Goal: Task Accomplishment & Management: Use online tool/utility

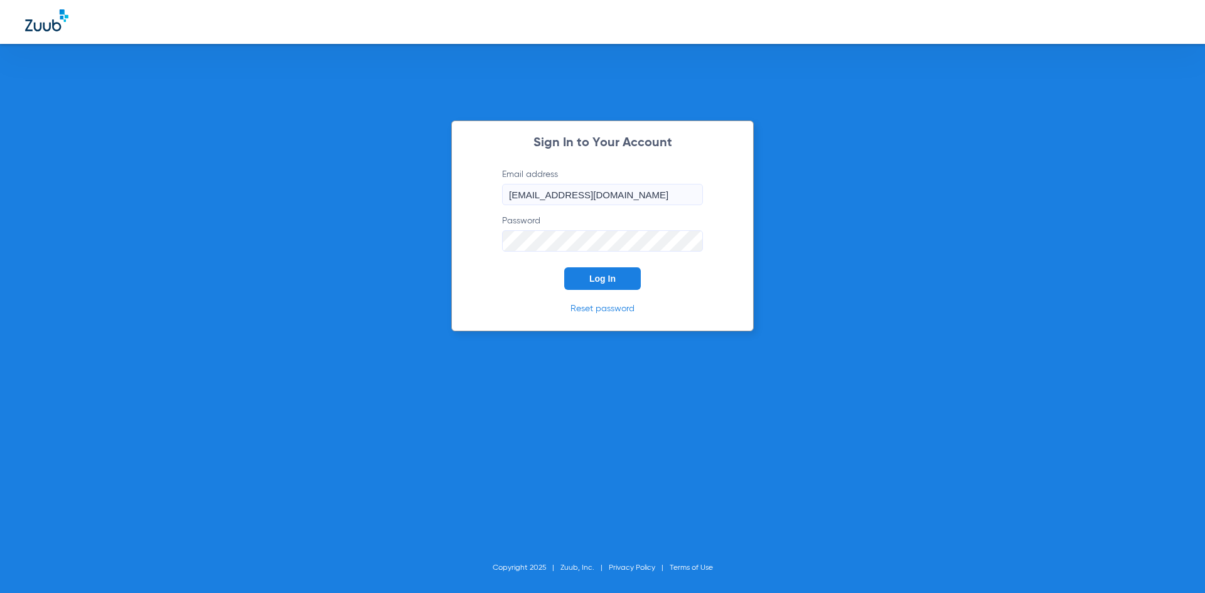
click at [615, 281] on span "Log In" at bounding box center [602, 279] width 26 height 10
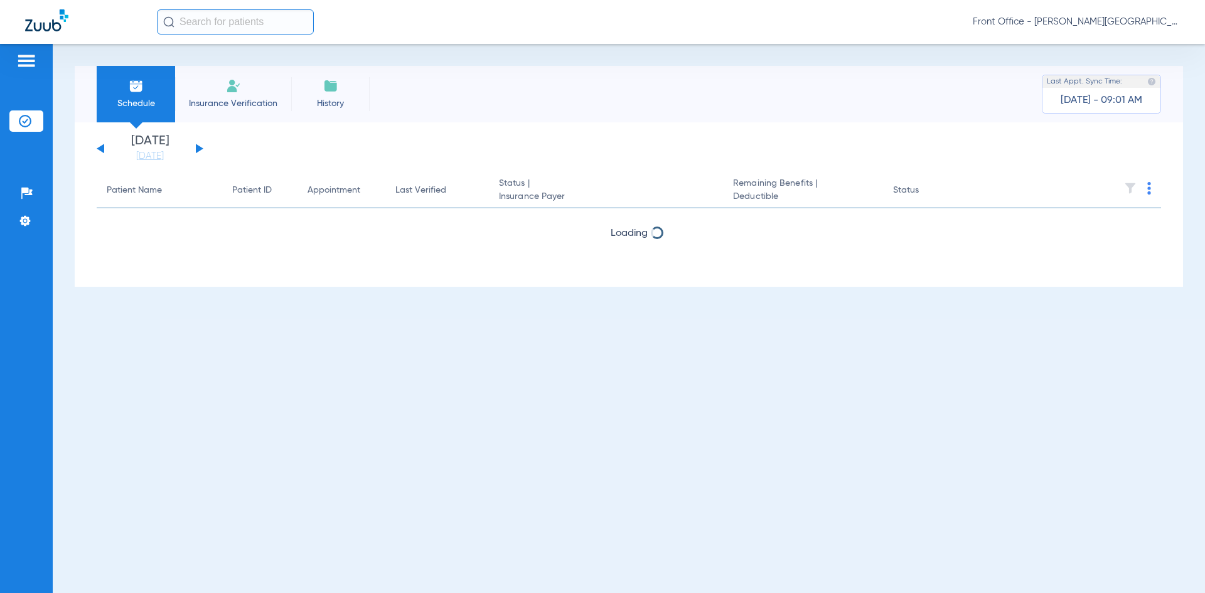
click at [200, 148] on button at bounding box center [200, 148] width 8 height 9
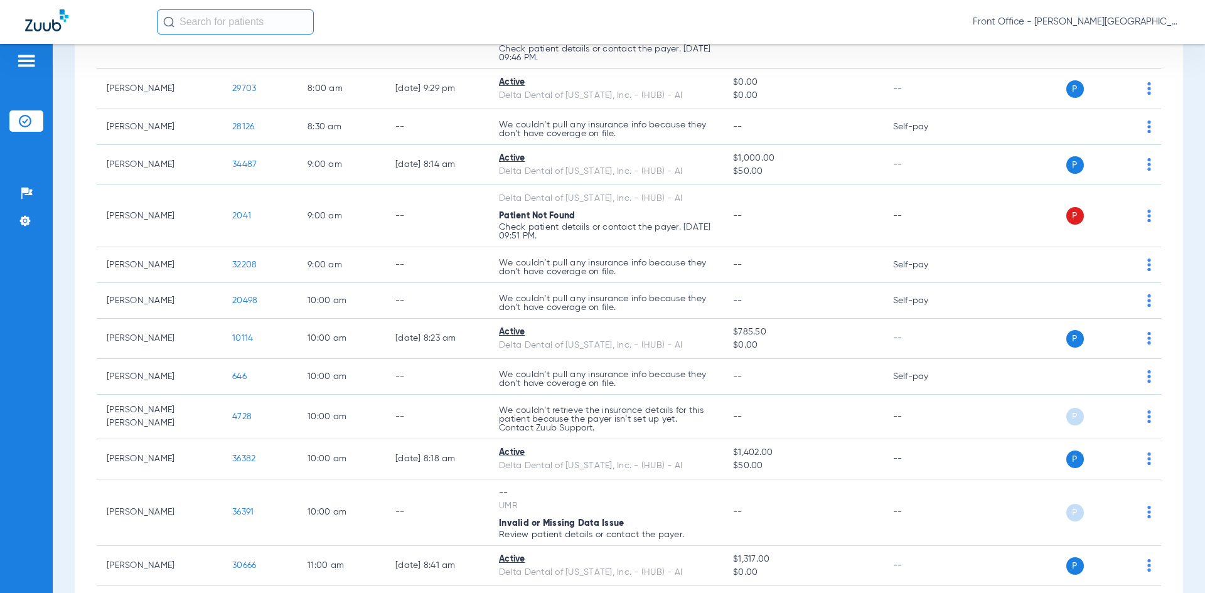
scroll to position [502, 0]
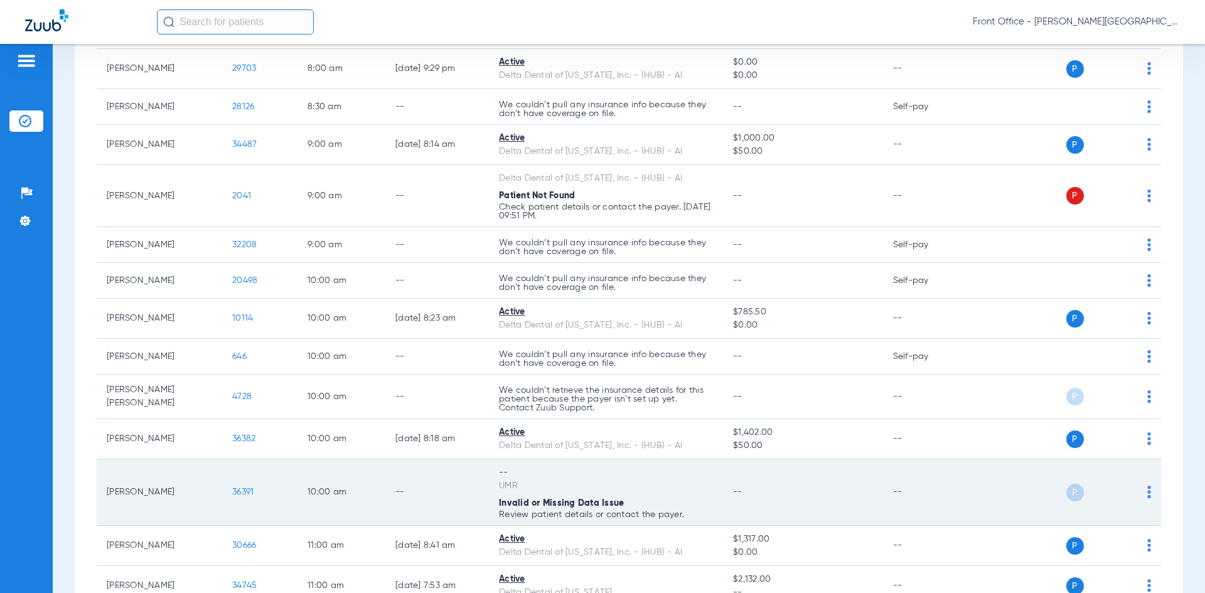
click at [249, 492] on span "36391" at bounding box center [242, 492] width 21 height 9
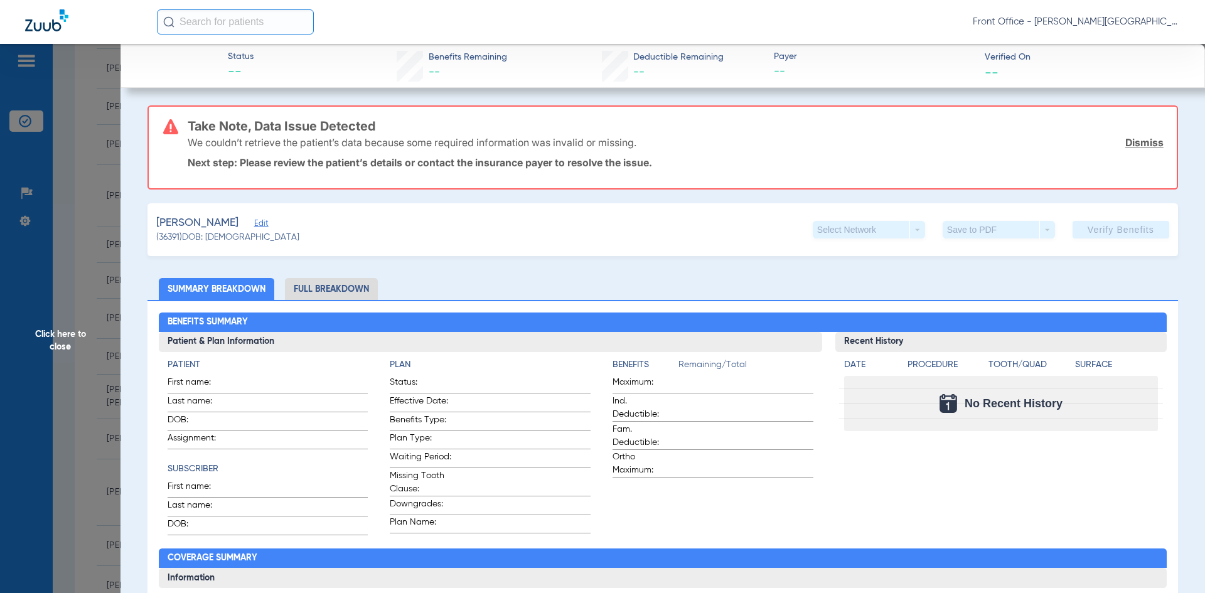
drag, startPoint x: 1140, startPoint y: 141, endPoint x: 1105, endPoint y: 148, distance: 35.7
click at [1140, 141] on link "Dismiss" at bounding box center [1145, 142] width 38 height 13
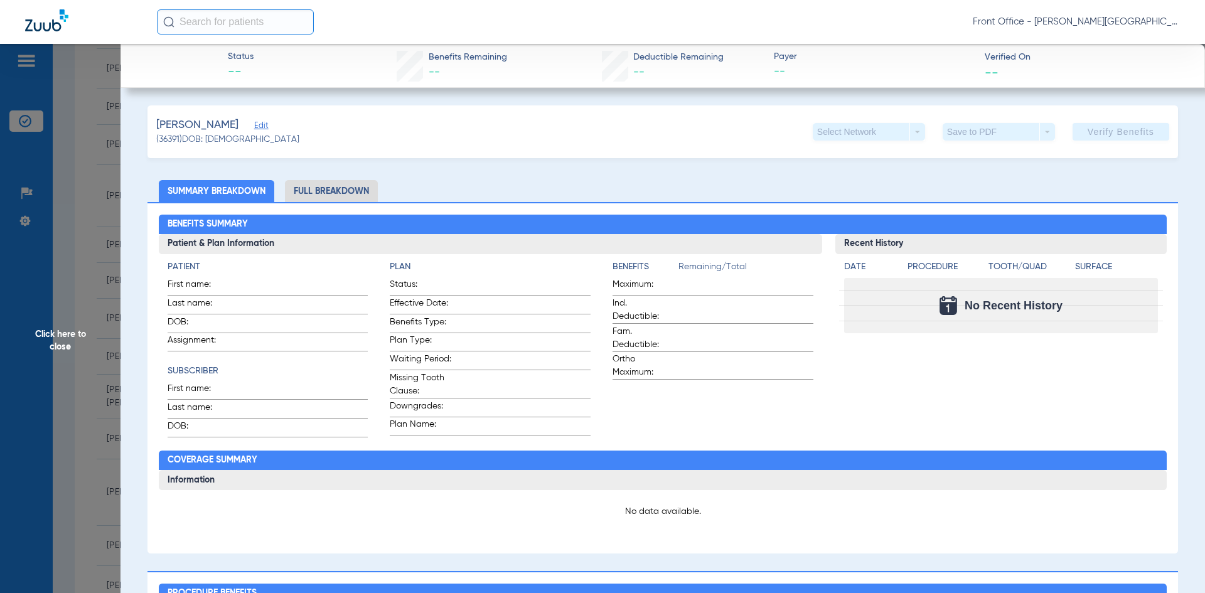
click at [266, 127] on span "Edit" at bounding box center [259, 127] width 11 height 12
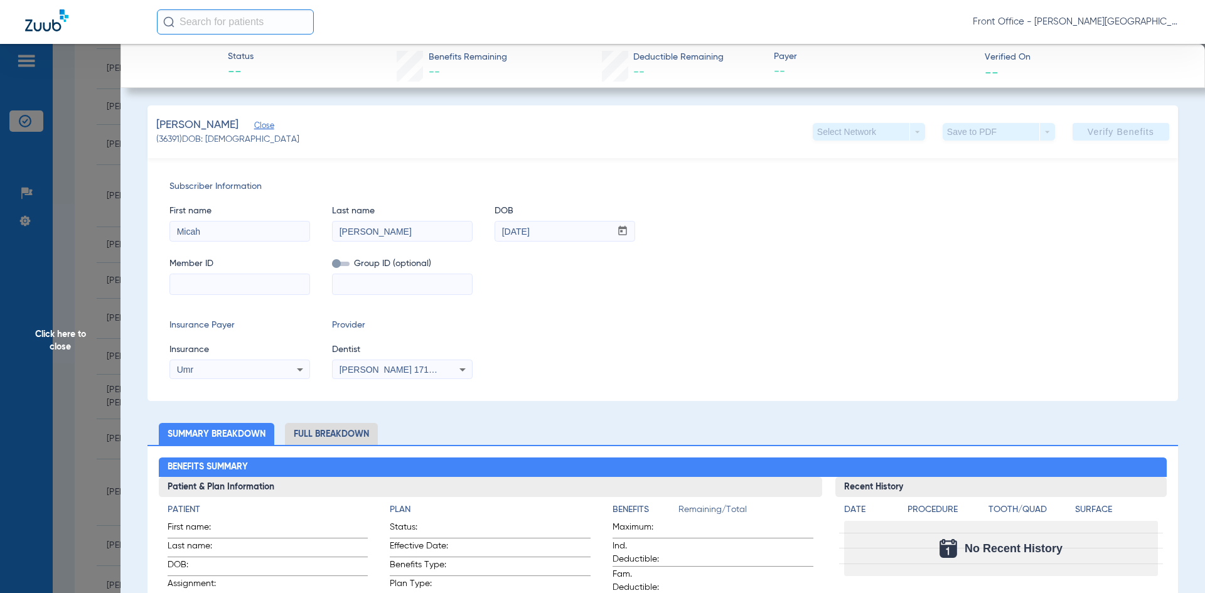
paste input "343000055244"
type input "343000055244"
click at [1090, 134] on span "Verify Benefits" at bounding box center [1121, 132] width 67 height 10
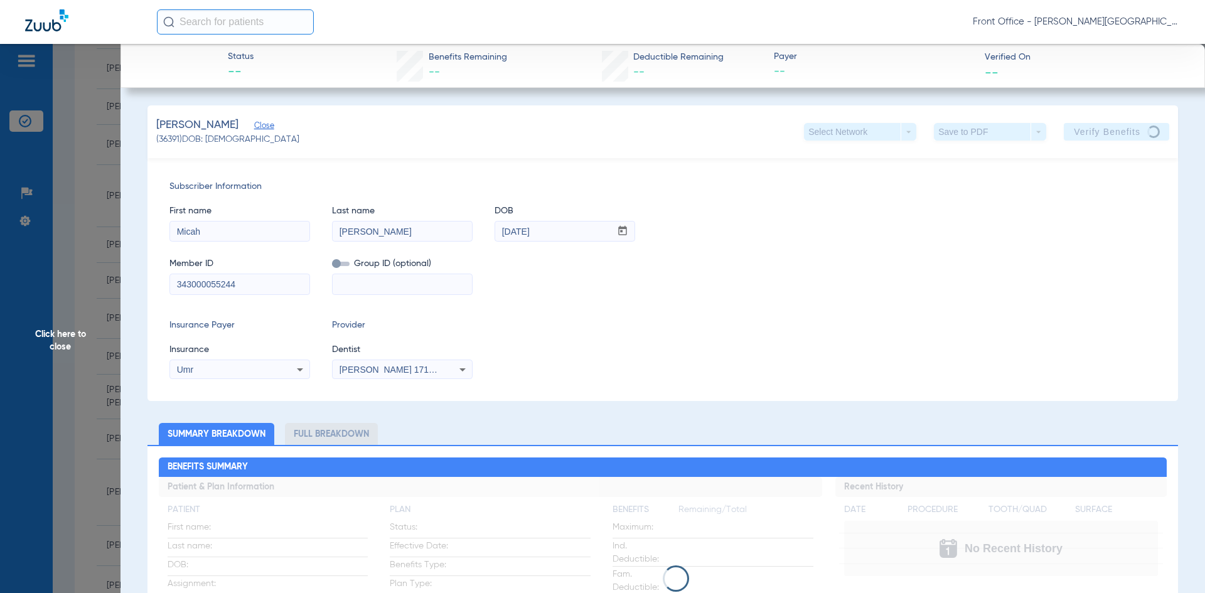
click at [112, 162] on span "Click here to close" at bounding box center [60, 340] width 121 height 593
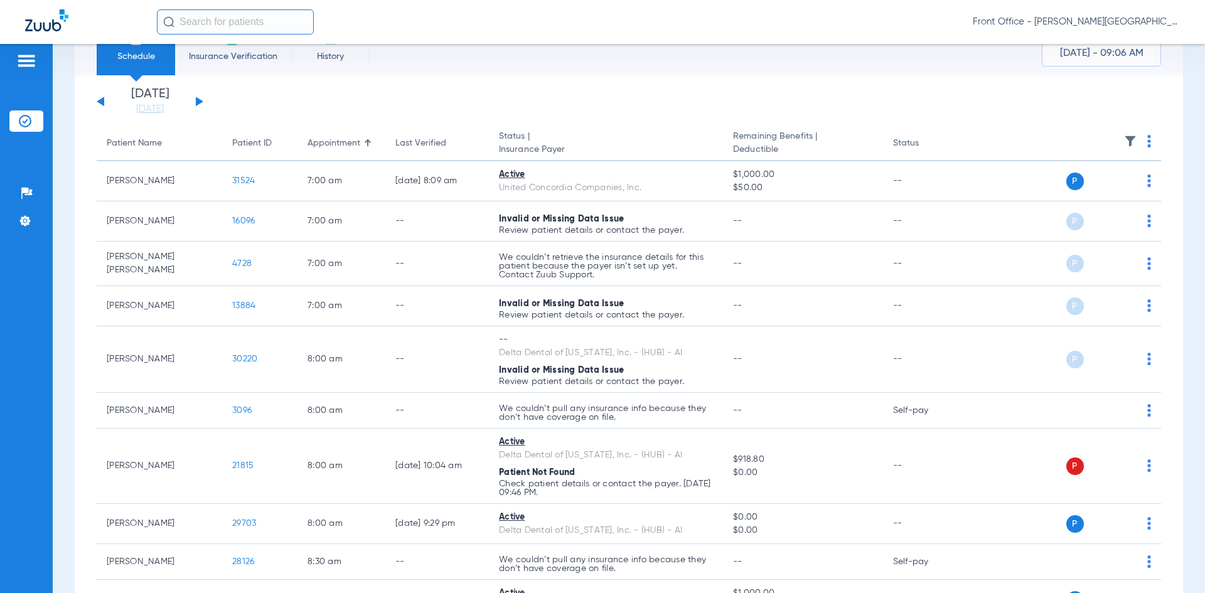
scroll to position [0, 0]
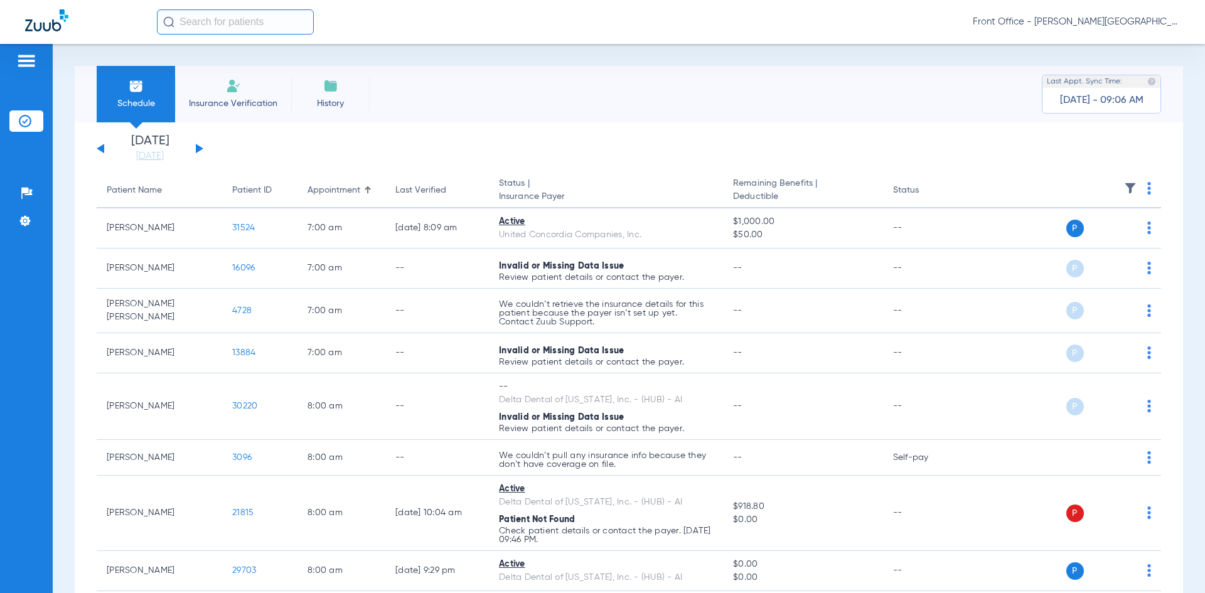
click at [206, 98] on span "Insurance Verification" at bounding box center [233, 103] width 97 height 13
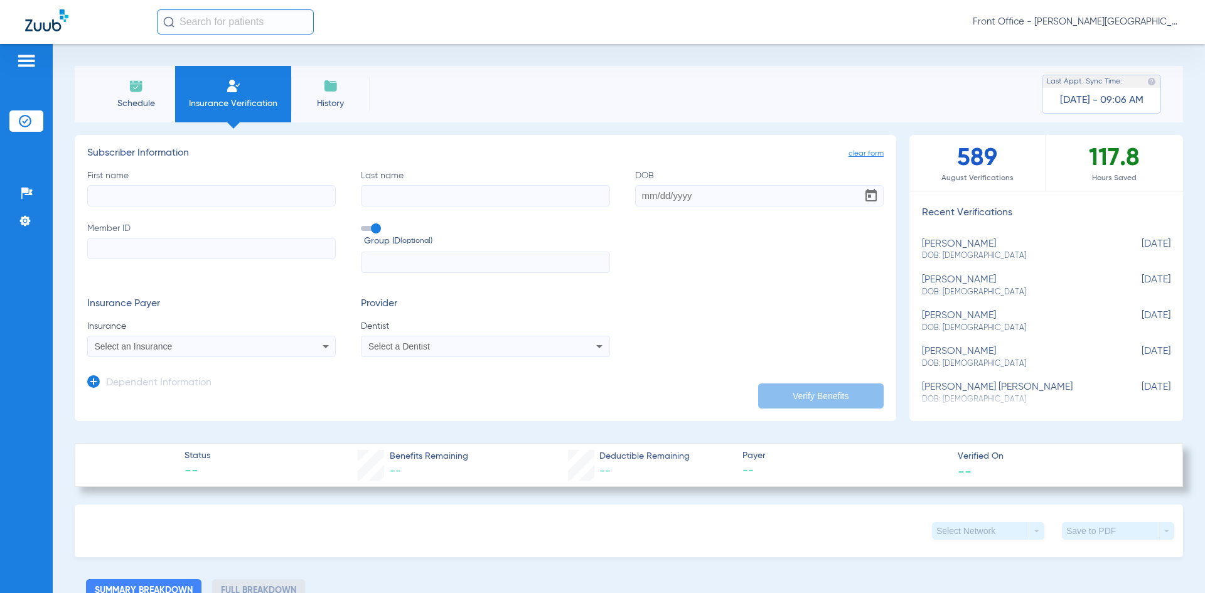
click at [950, 294] on span "DOB: [DEMOGRAPHIC_DATA]" at bounding box center [1015, 292] width 186 height 11
type input "Micah"
type input "[PERSON_NAME]"
type input "[DATE]"
type input "343000055244"
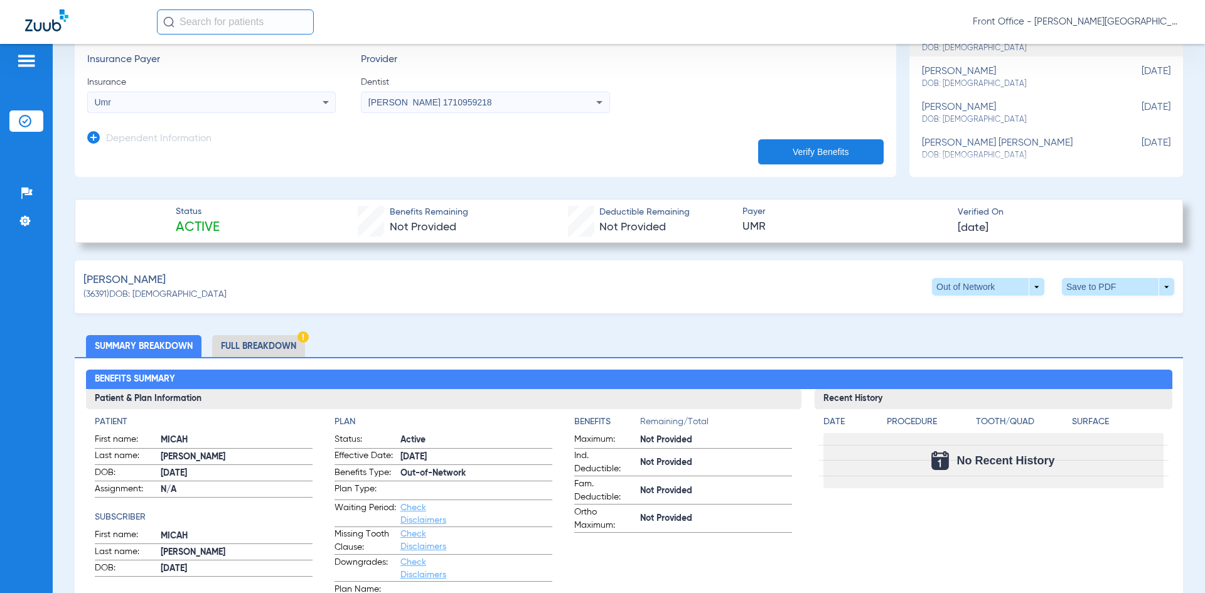
scroll to position [251, 0]
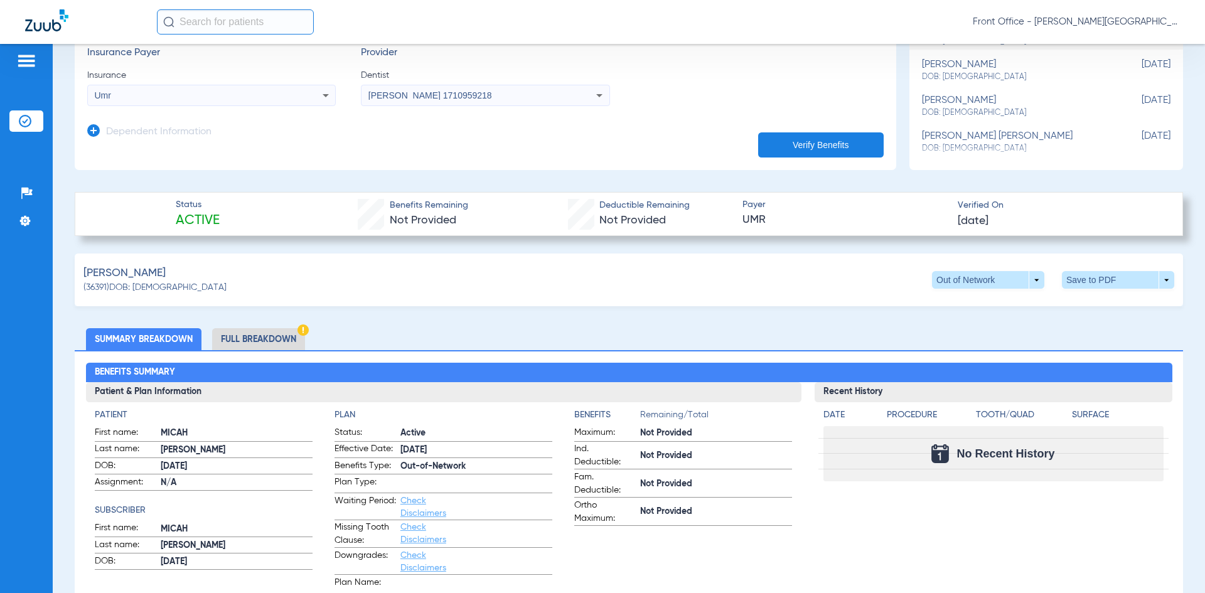
click at [259, 336] on li "Full Breakdown" at bounding box center [258, 339] width 93 height 22
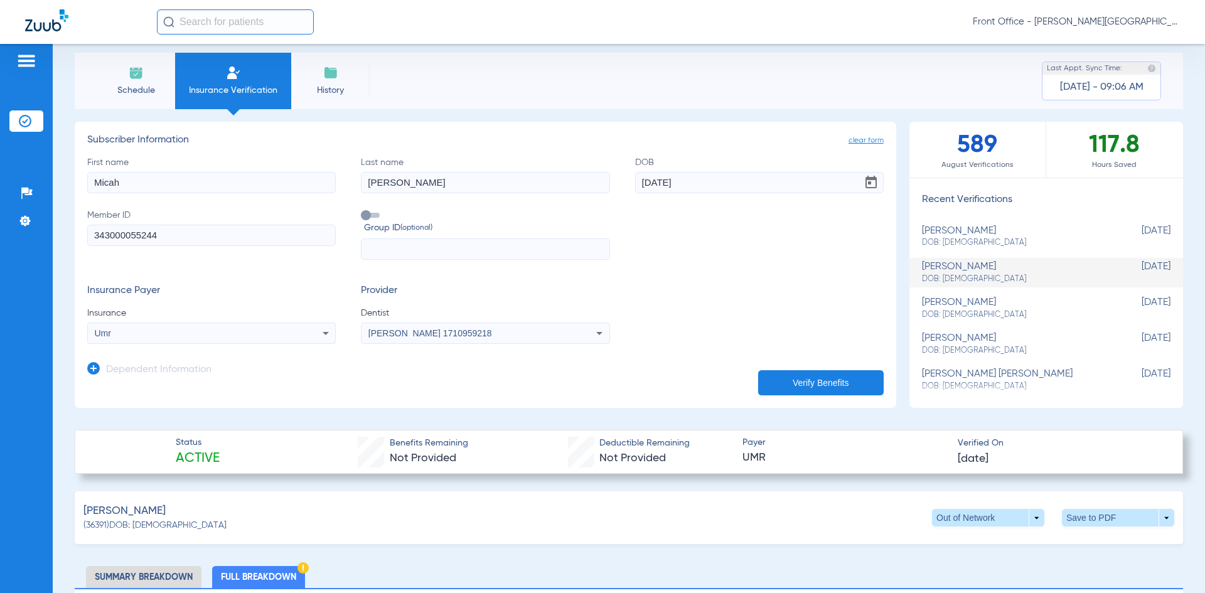
scroll to position [0, 0]
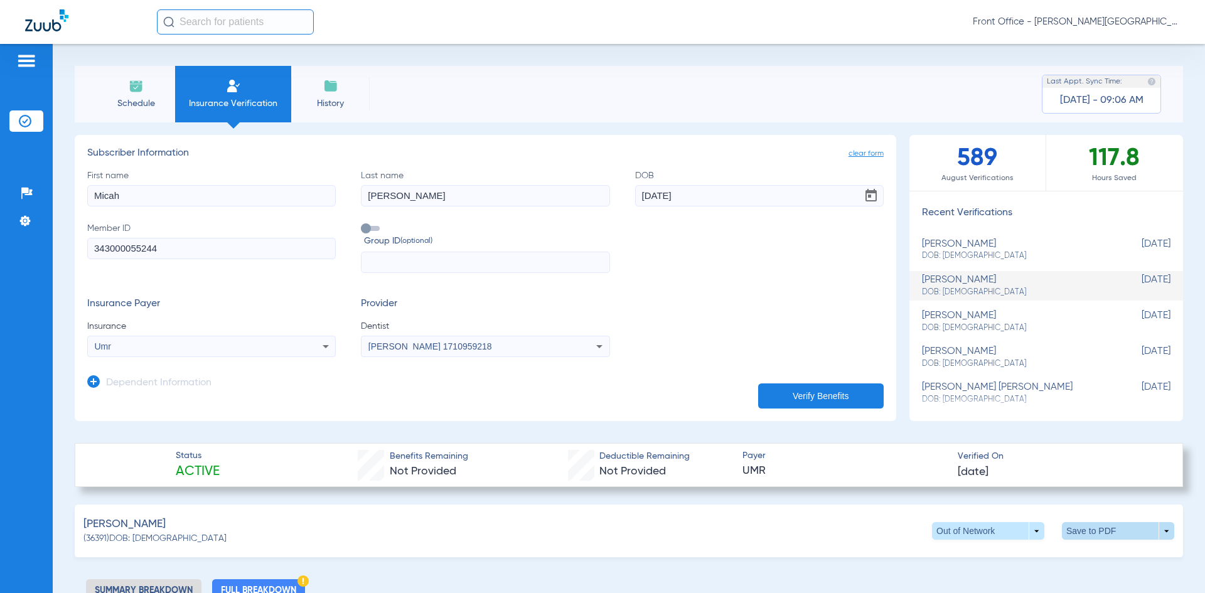
click at [1073, 534] on span at bounding box center [1118, 531] width 112 height 18
click at [1011, 552] on span "Save to PDF" at bounding box center [1015, 555] width 50 height 9
click at [157, 99] on span "Schedule" at bounding box center [136, 103] width 60 height 13
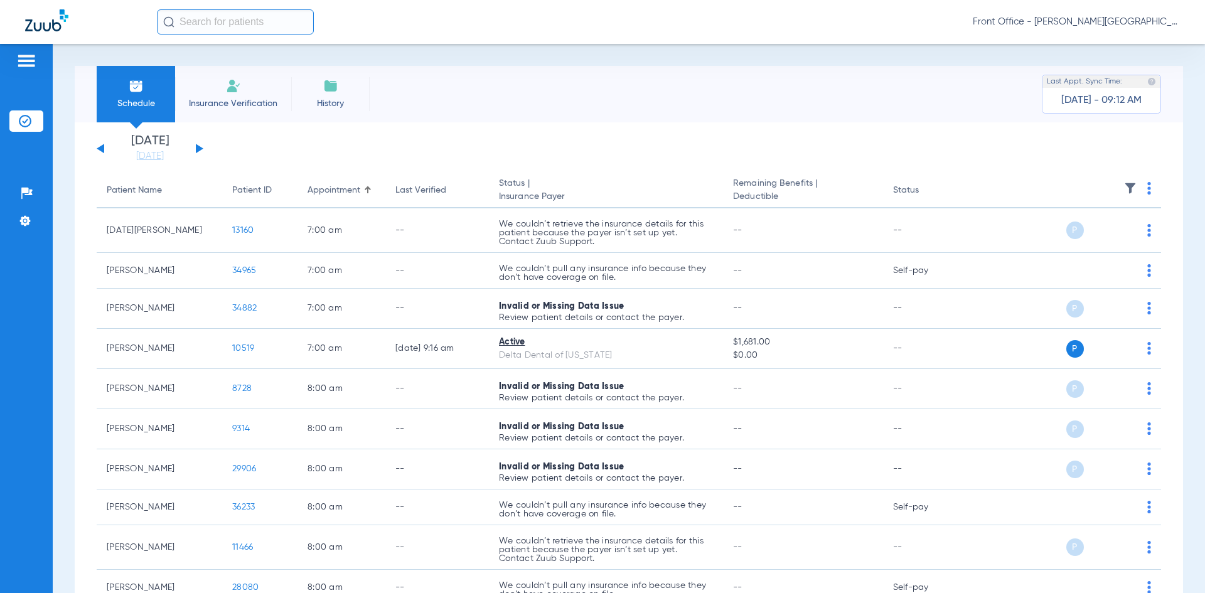
click at [197, 147] on button at bounding box center [200, 148] width 8 height 9
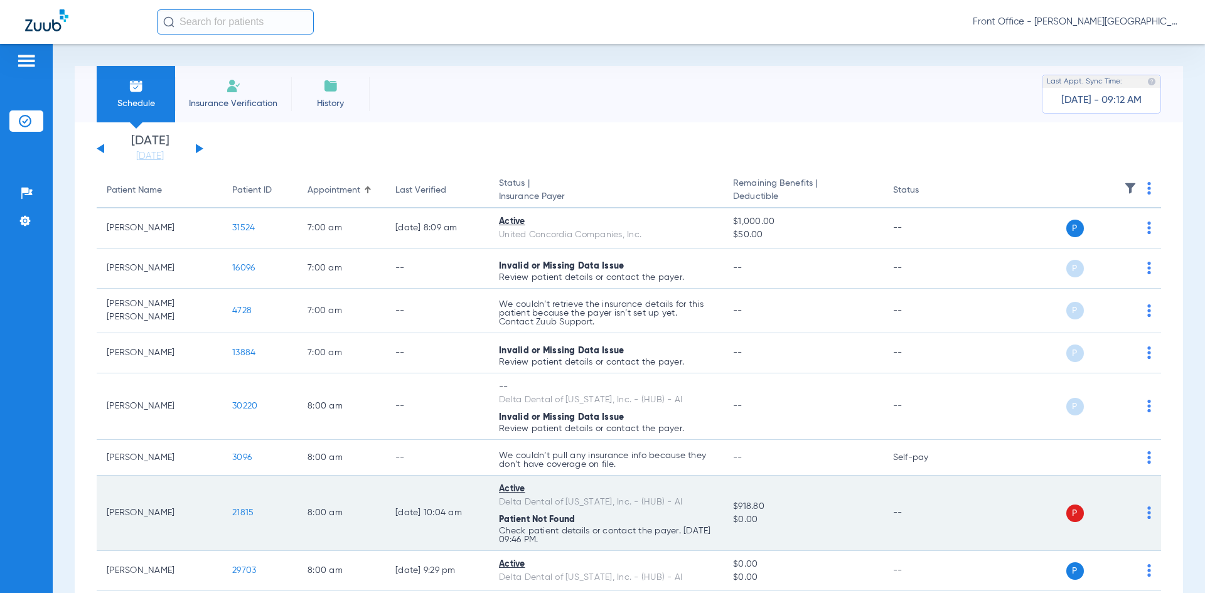
click at [240, 513] on span "21815" at bounding box center [242, 512] width 21 height 9
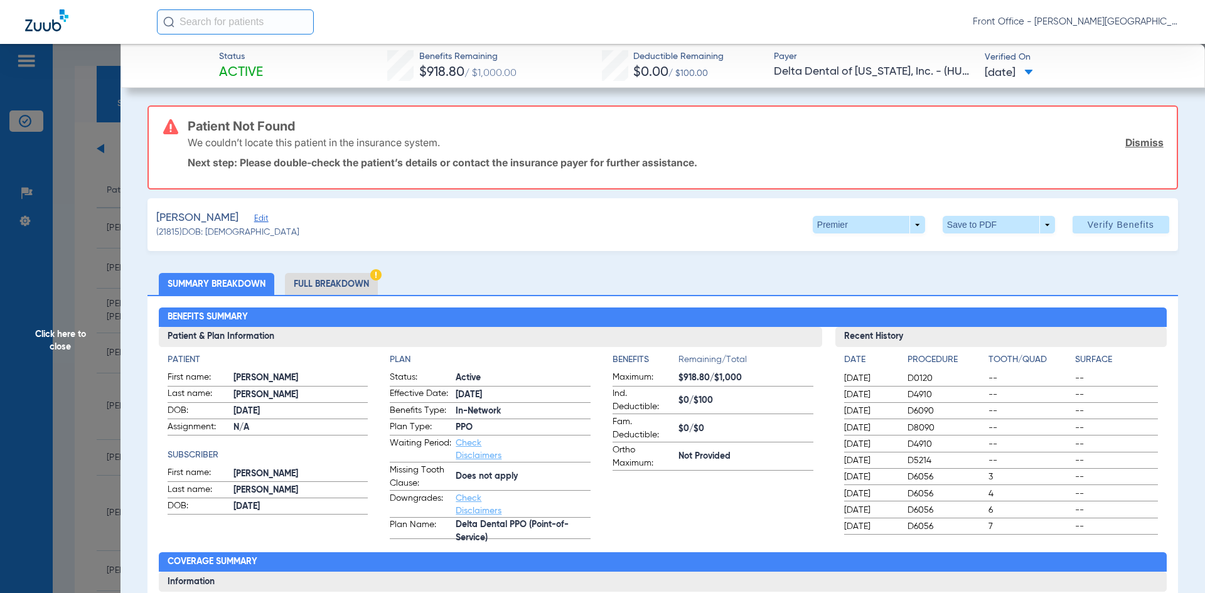
click at [266, 218] on span "Edit" at bounding box center [259, 220] width 11 height 12
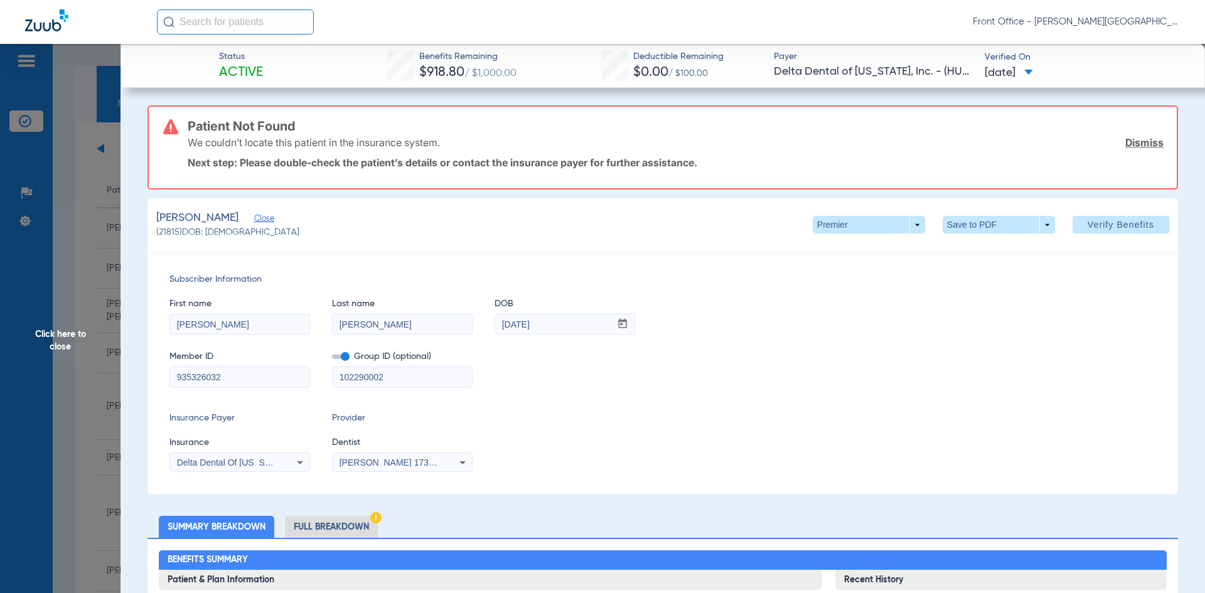
click at [284, 463] on div "Delta Dental Of [US_STATE], Inc. - (Hub) - Ai" at bounding box center [239, 462] width 139 height 15
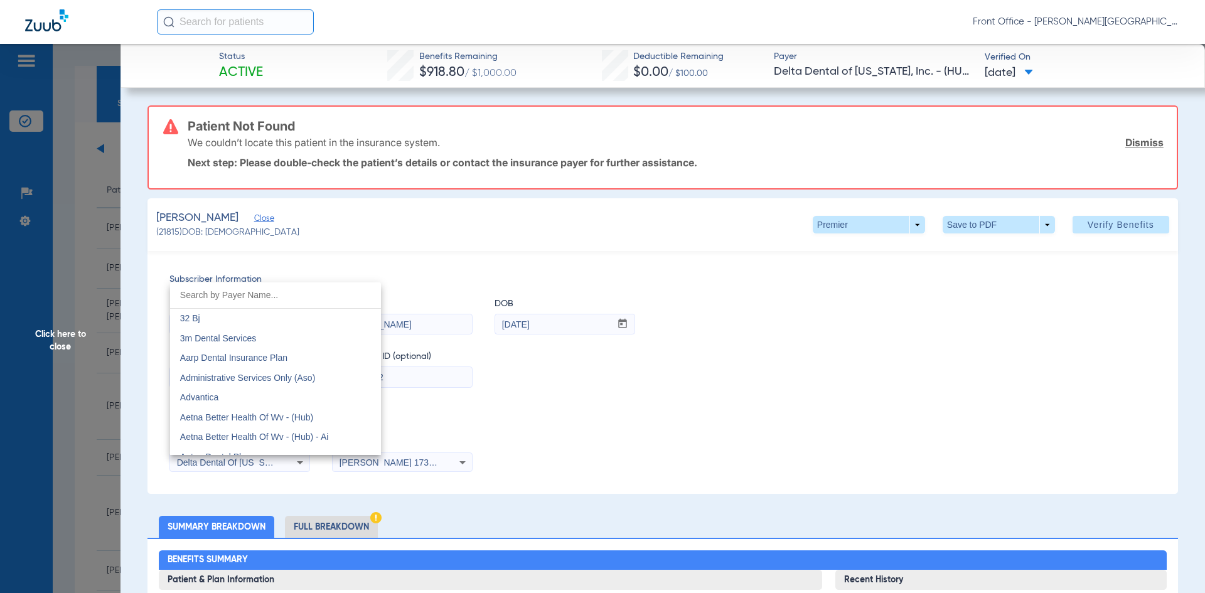
scroll to position [2642, 0]
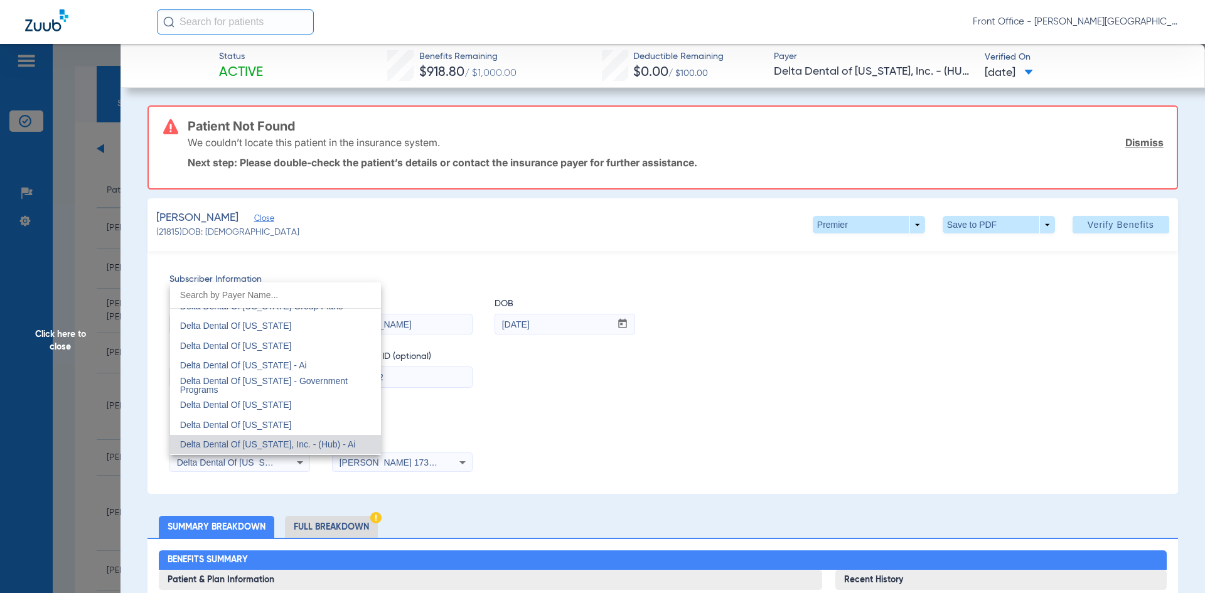
click at [275, 297] on input "dropdown search" at bounding box center [275, 295] width 211 height 26
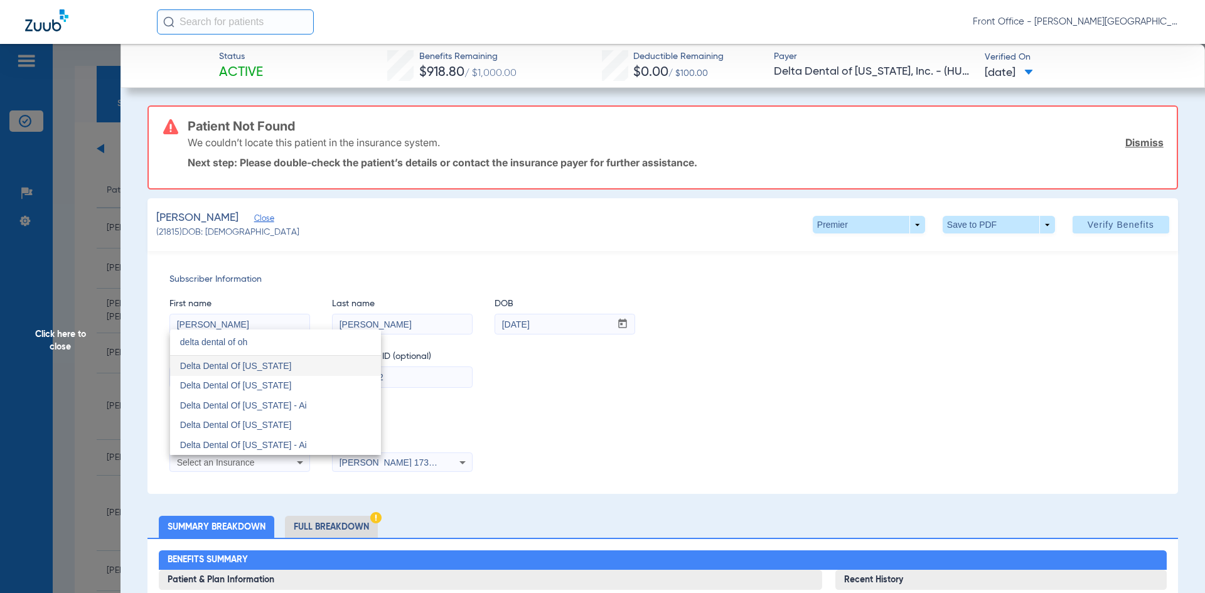
scroll to position [0, 0]
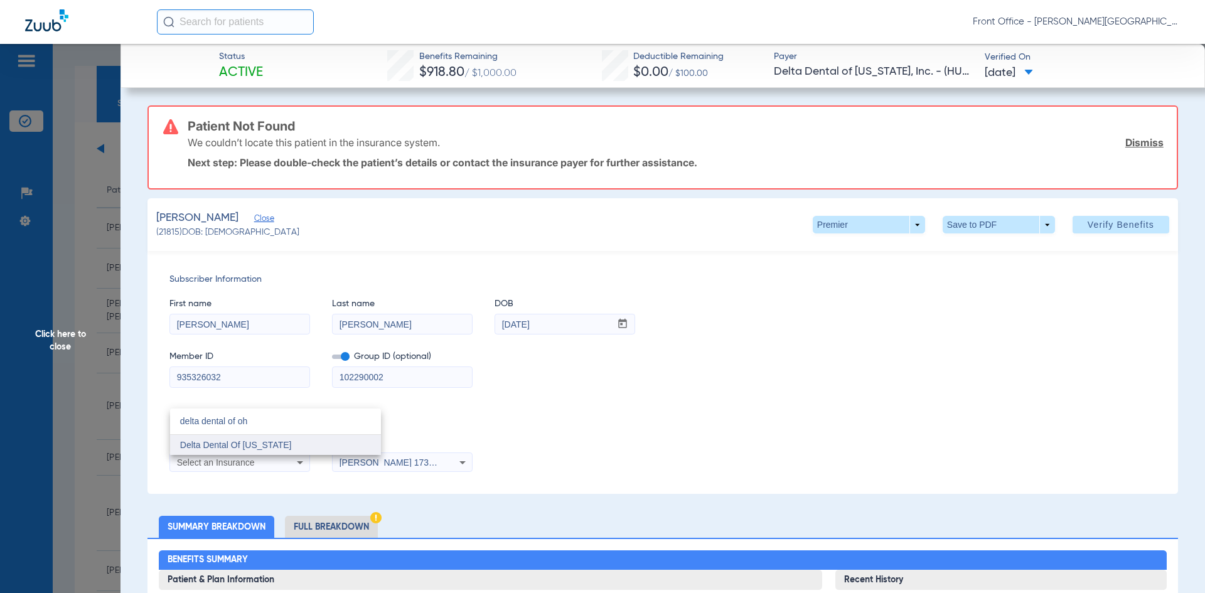
type input "delta dental of oh"
click at [258, 447] on span "Delta Dental Of [US_STATE]" at bounding box center [236, 445] width 112 height 10
click at [1129, 144] on link "Dismiss" at bounding box center [1145, 142] width 38 height 13
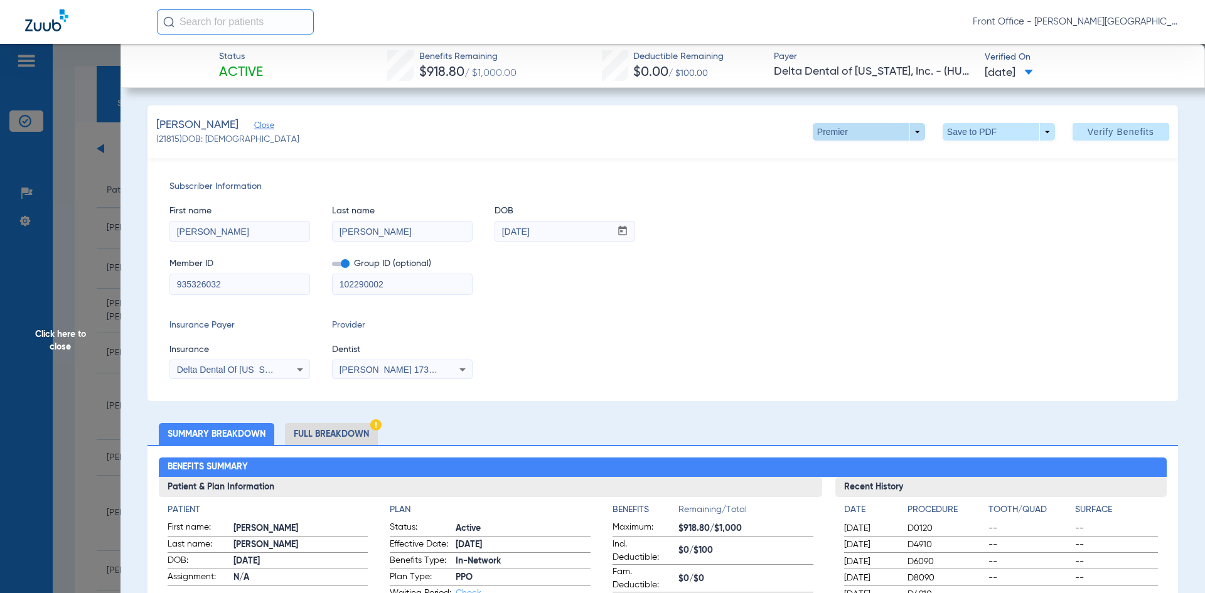
click at [878, 137] on span at bounding box center [869, 132] width 112 height 18
click at [878, 137] on div at bounding box center [602, 296] width 1205 height 593
click at [1094, 134] on span "Verify Benefits" at bounding box center [1121, 132] width 67 height 10
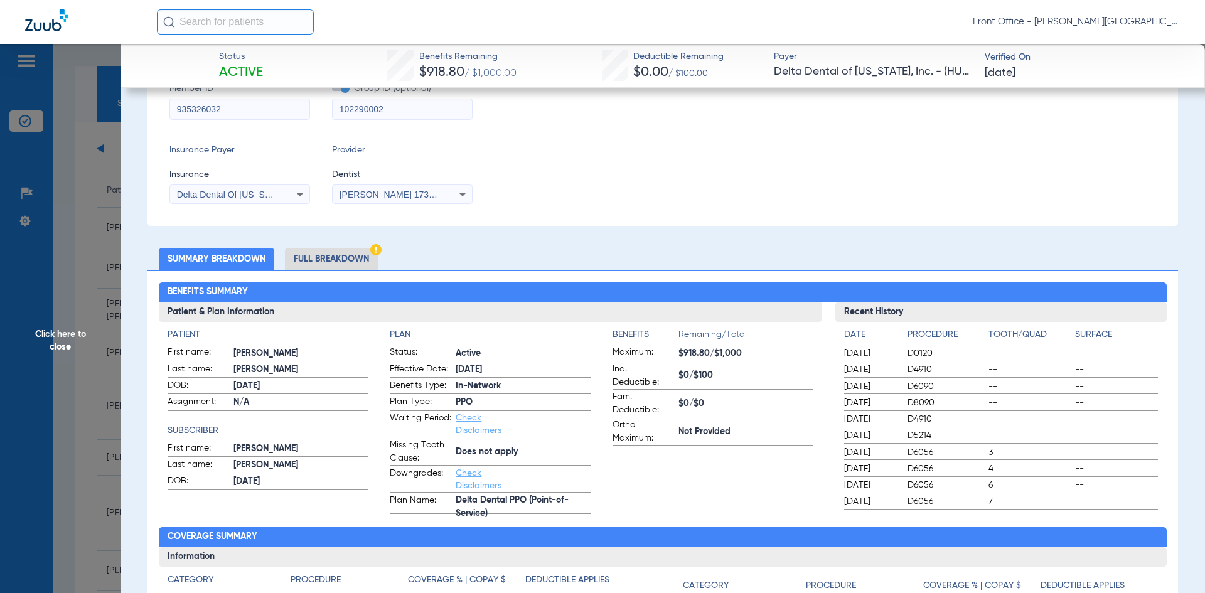
scroll to position [188, 0]
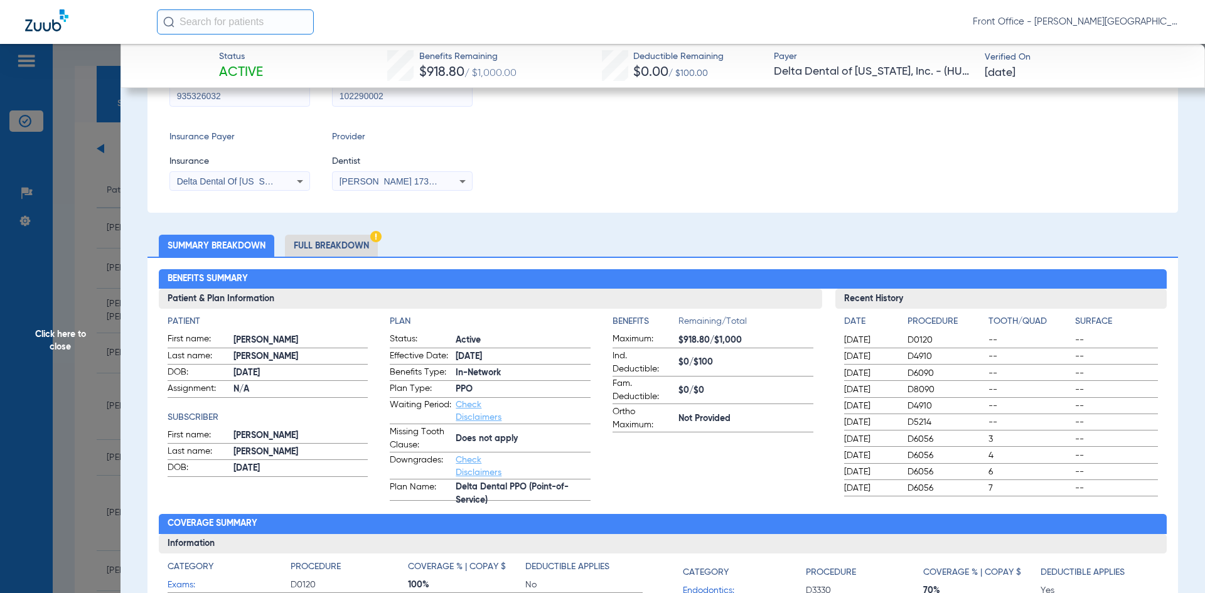
click at [340, 245] on li "Full Breakdown" at bounding box center [331, 246] width 93 height 22
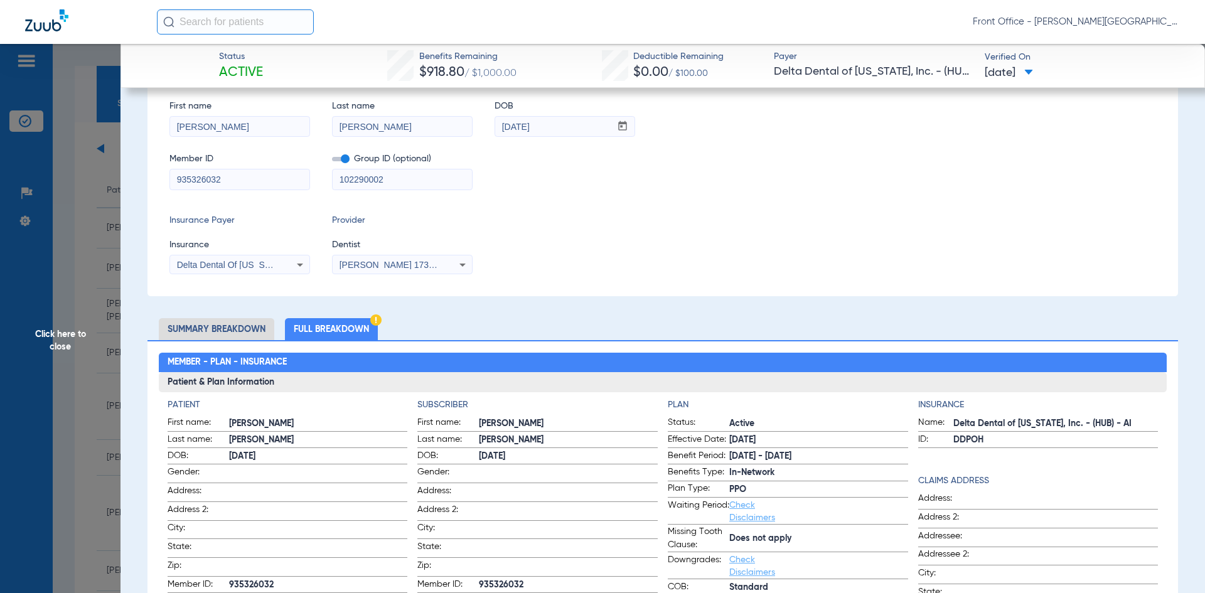
scroll to position [0, 0]
